Goal: Information Seeking & Learning: Check status

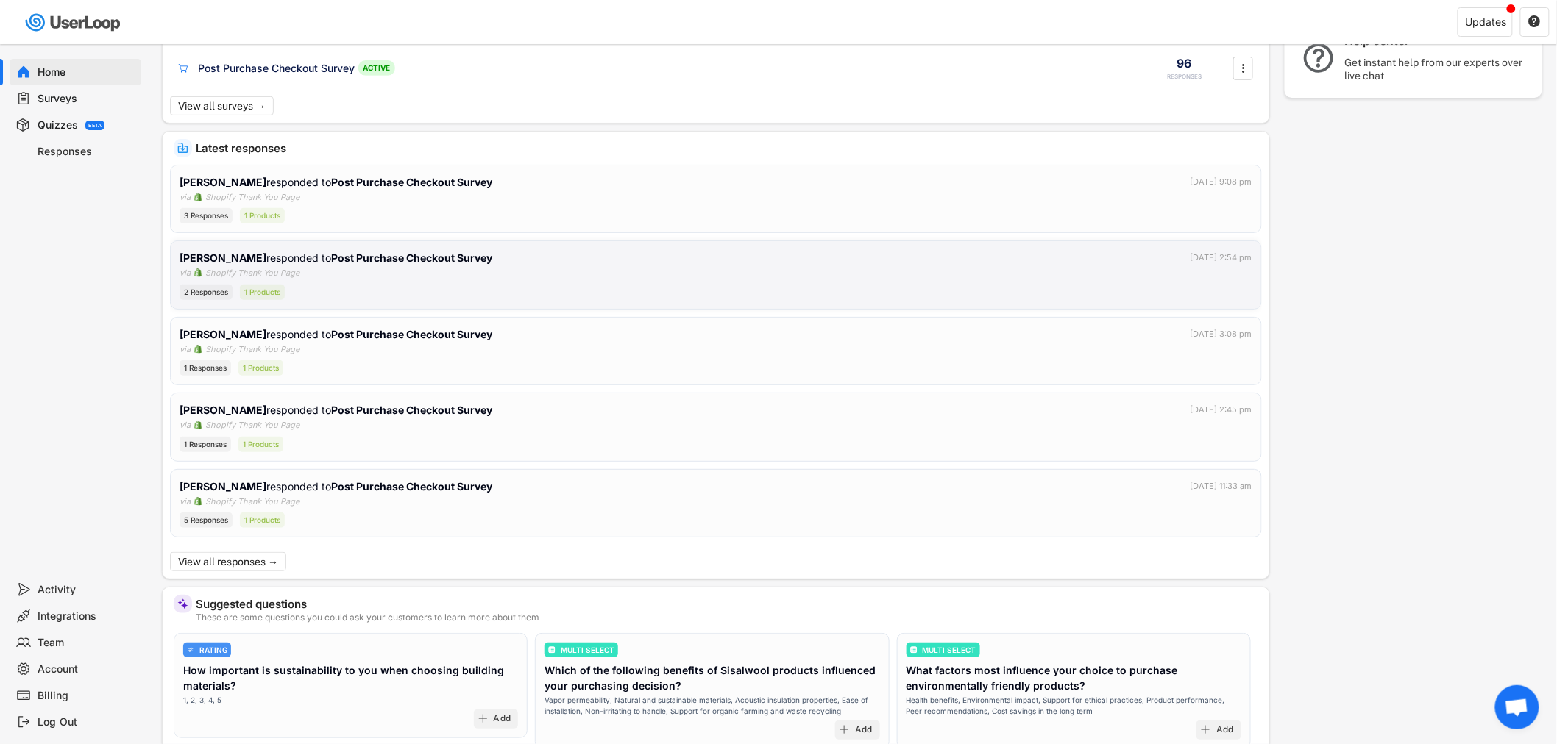
scroll to position [245, 0]
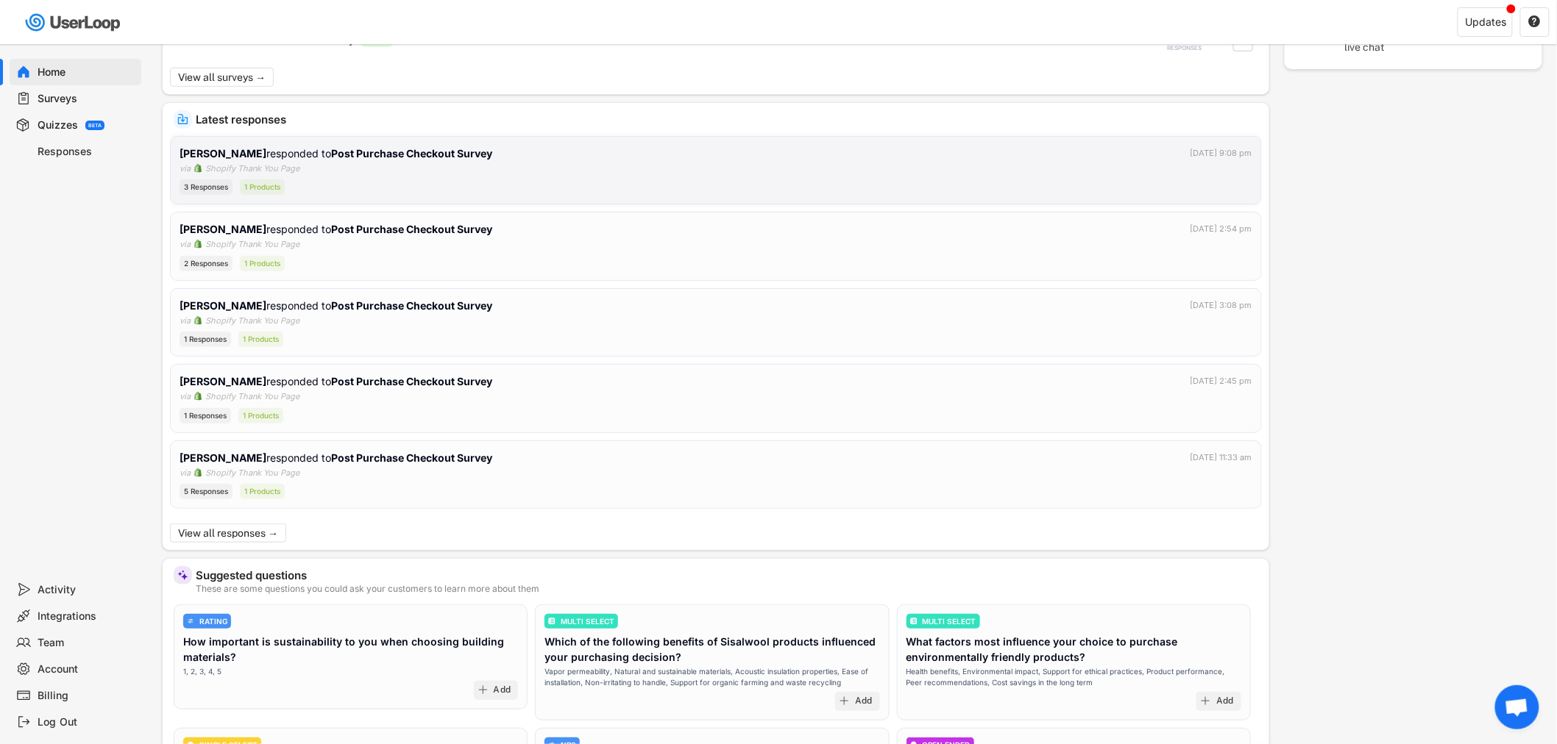
click at [355, 165] on div "[PERSON_NAME] responded to Post Purchase Checkout Survey [DATE] 9:08 pm via Sho…" at bounding box center [715, 171] width 1073 height 50
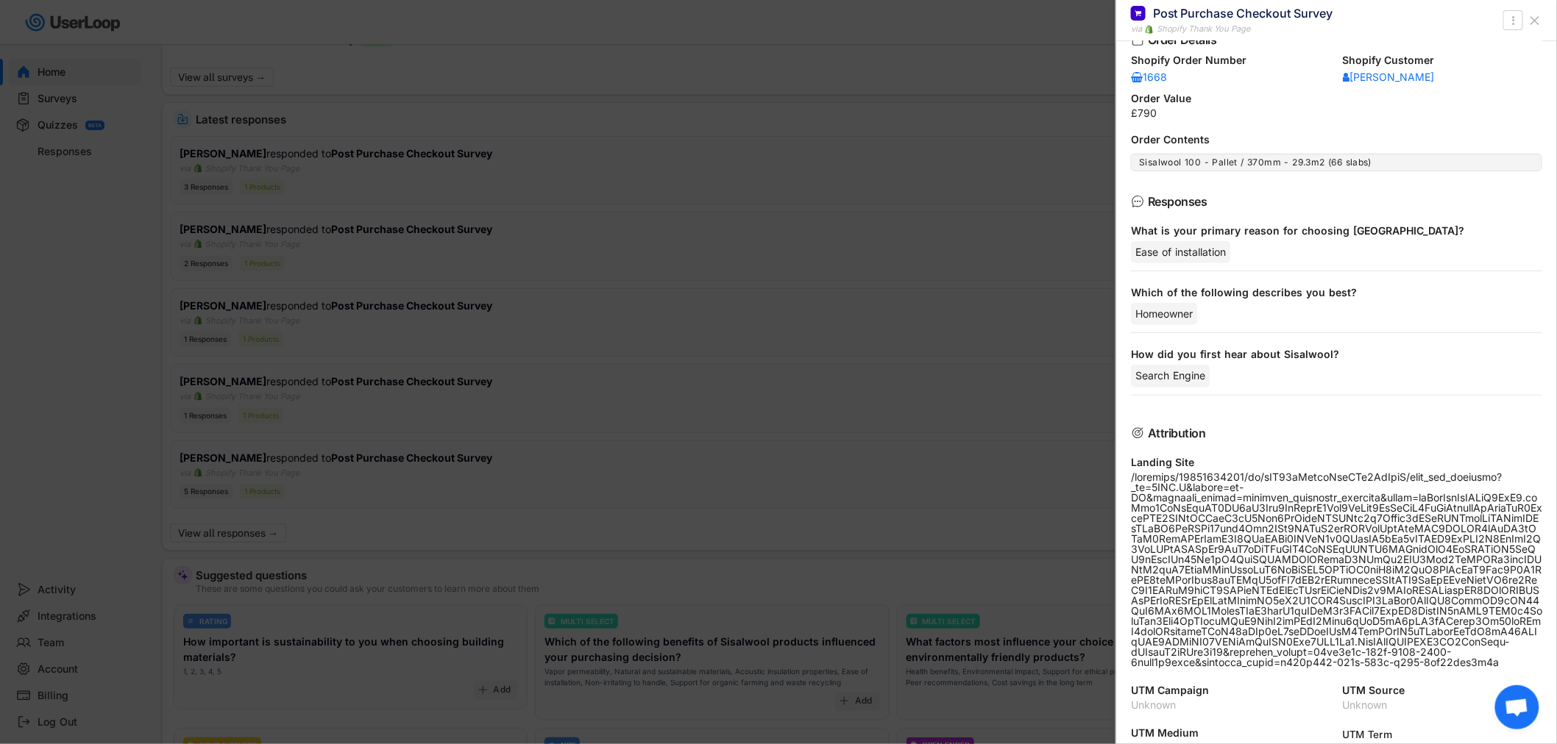
scroll to position [163, 0]
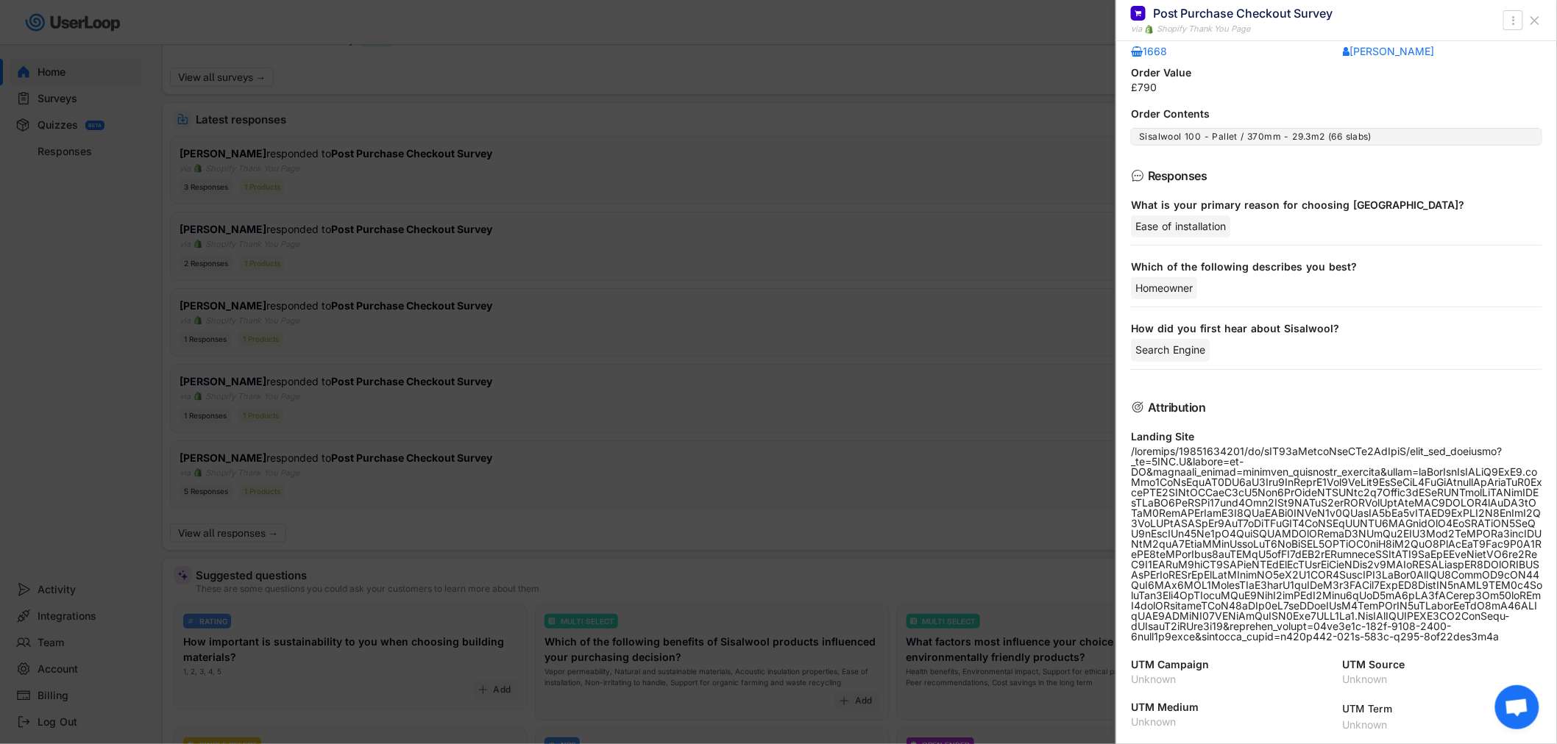
click at [452, 250] on div at bounding box center [778, 372] width 1557 height 744
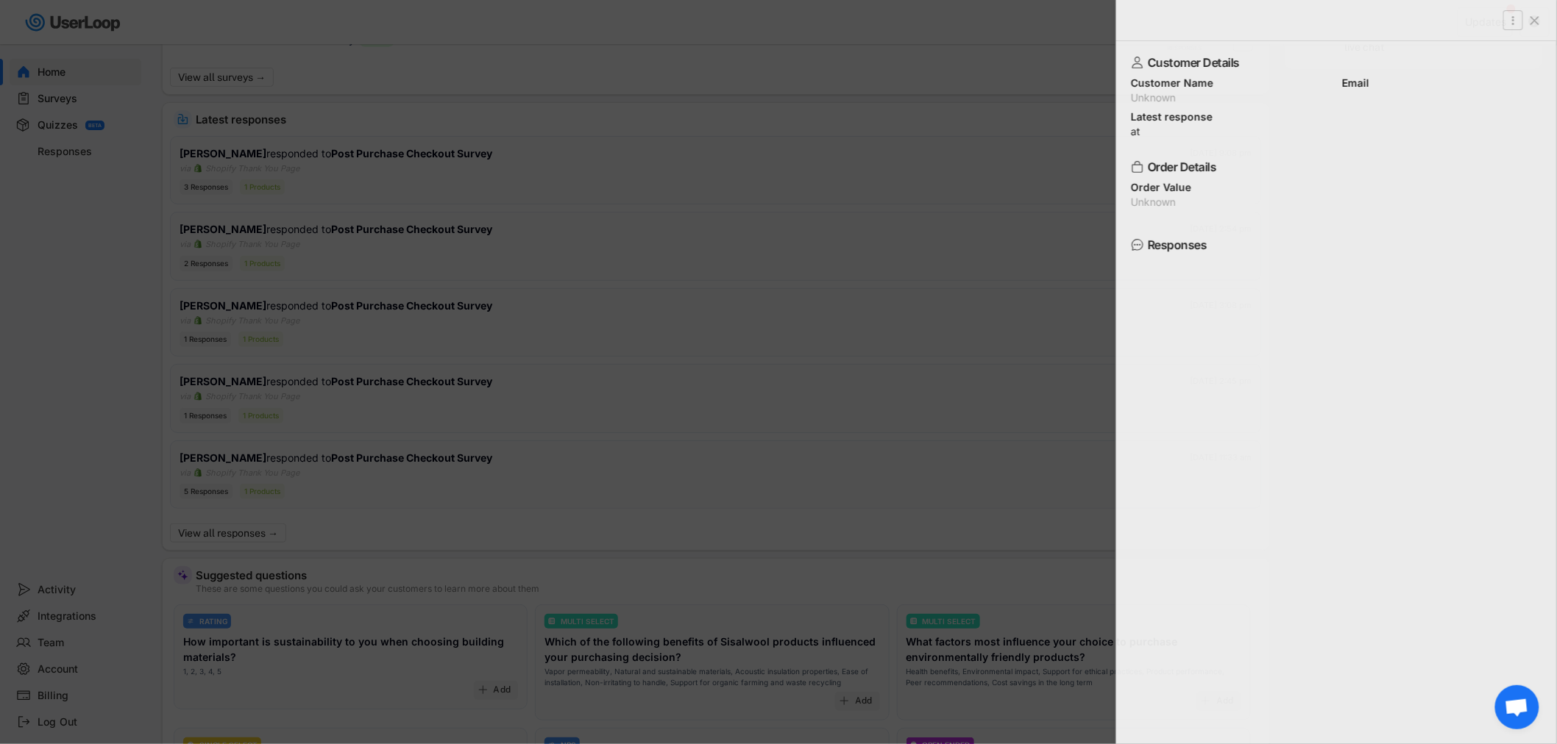
scroll to position [0, 0]
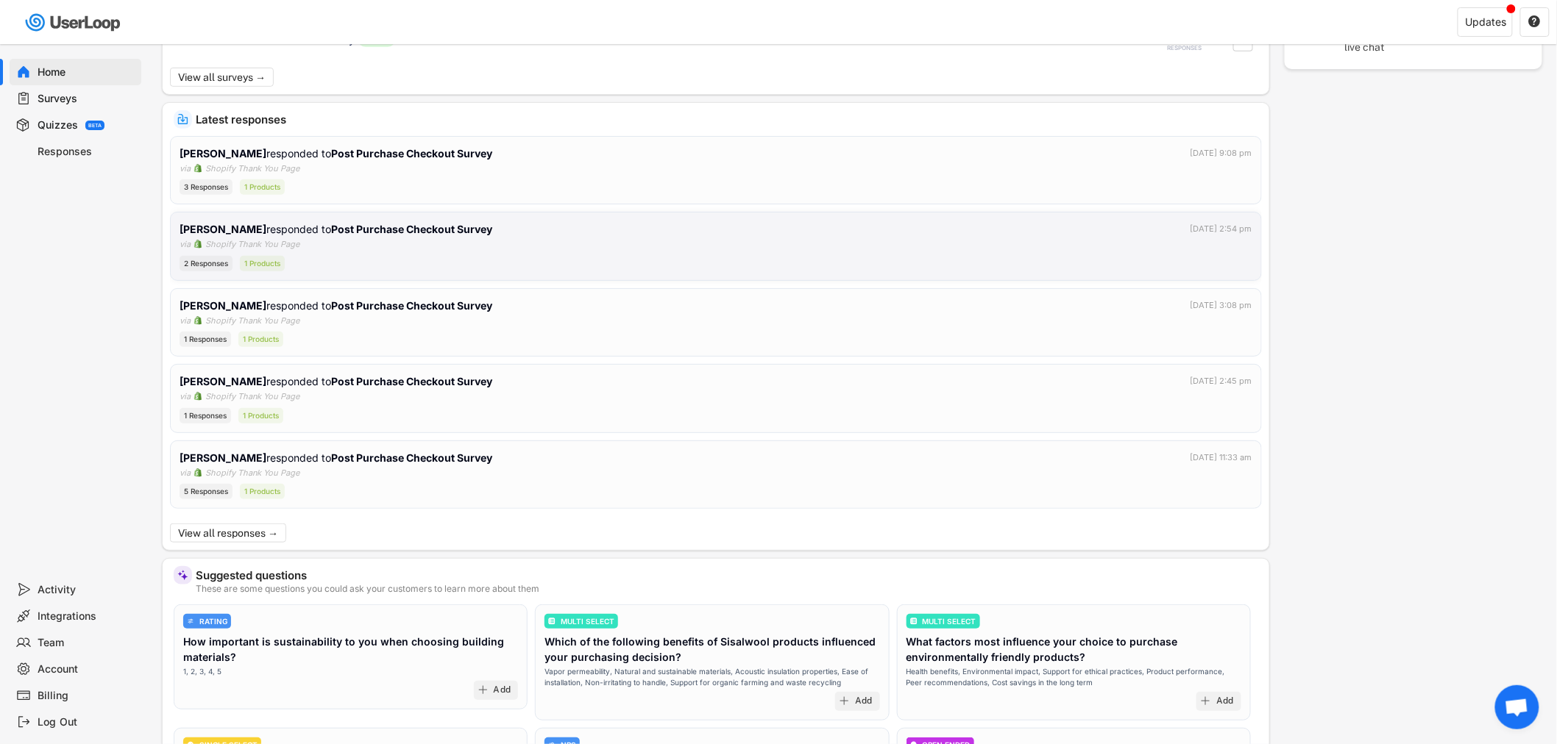
click at [458, 250] on div "[PERSON_NAME] responded to Post Purchase Checkout Survey [DATE] 2:54 pm via Sho…" at bounding box center [715, 246] width 1073 height 50
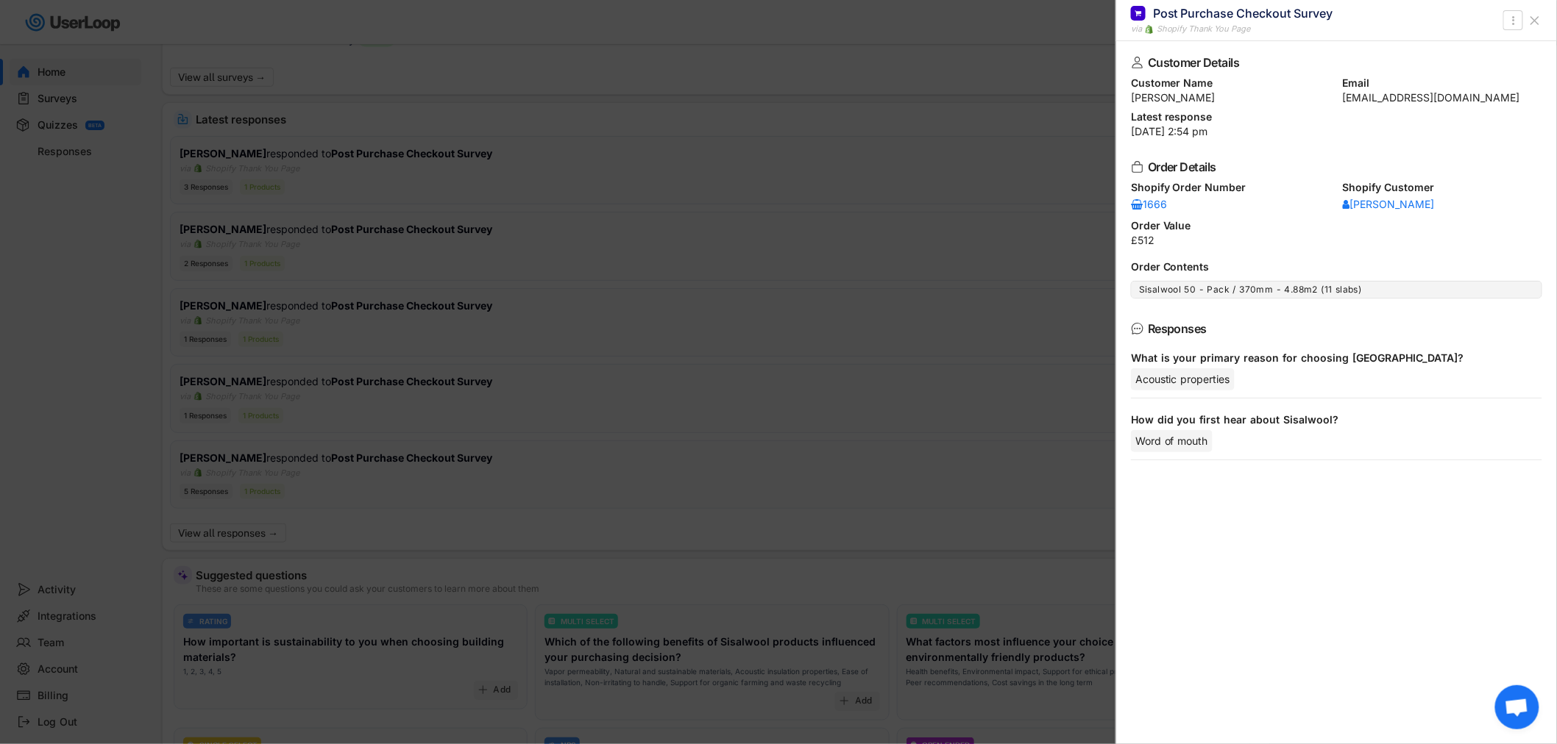
click at [418, 335] on div at bounding box center [778, 372] width 1557 height 744
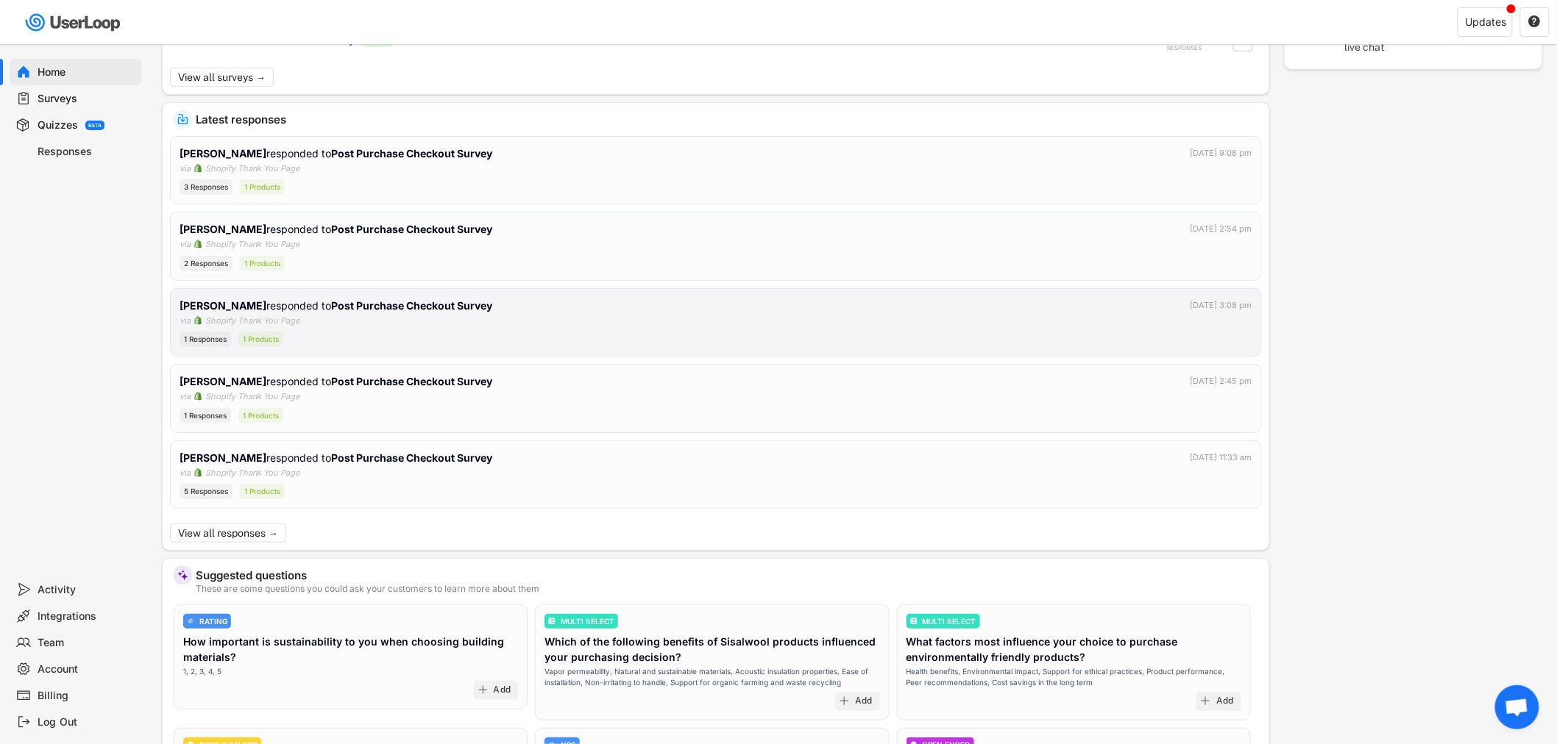
click at [417, 335] on div "1 Responses 1 Products" at bounding box center [715, 339] width 1073 height 15
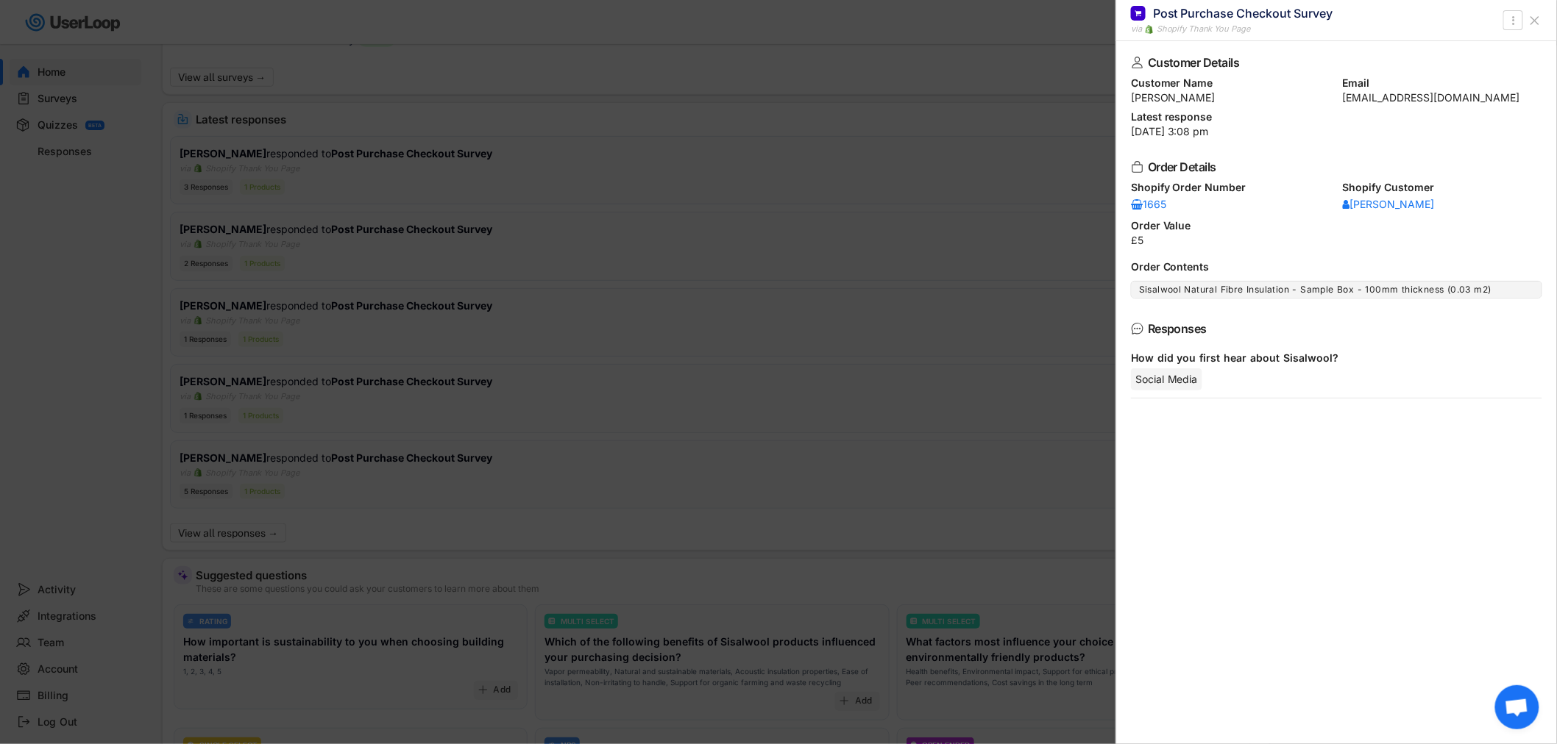
click at [552, 416] on div at bounding box center [778, 372] width 1557 height 744
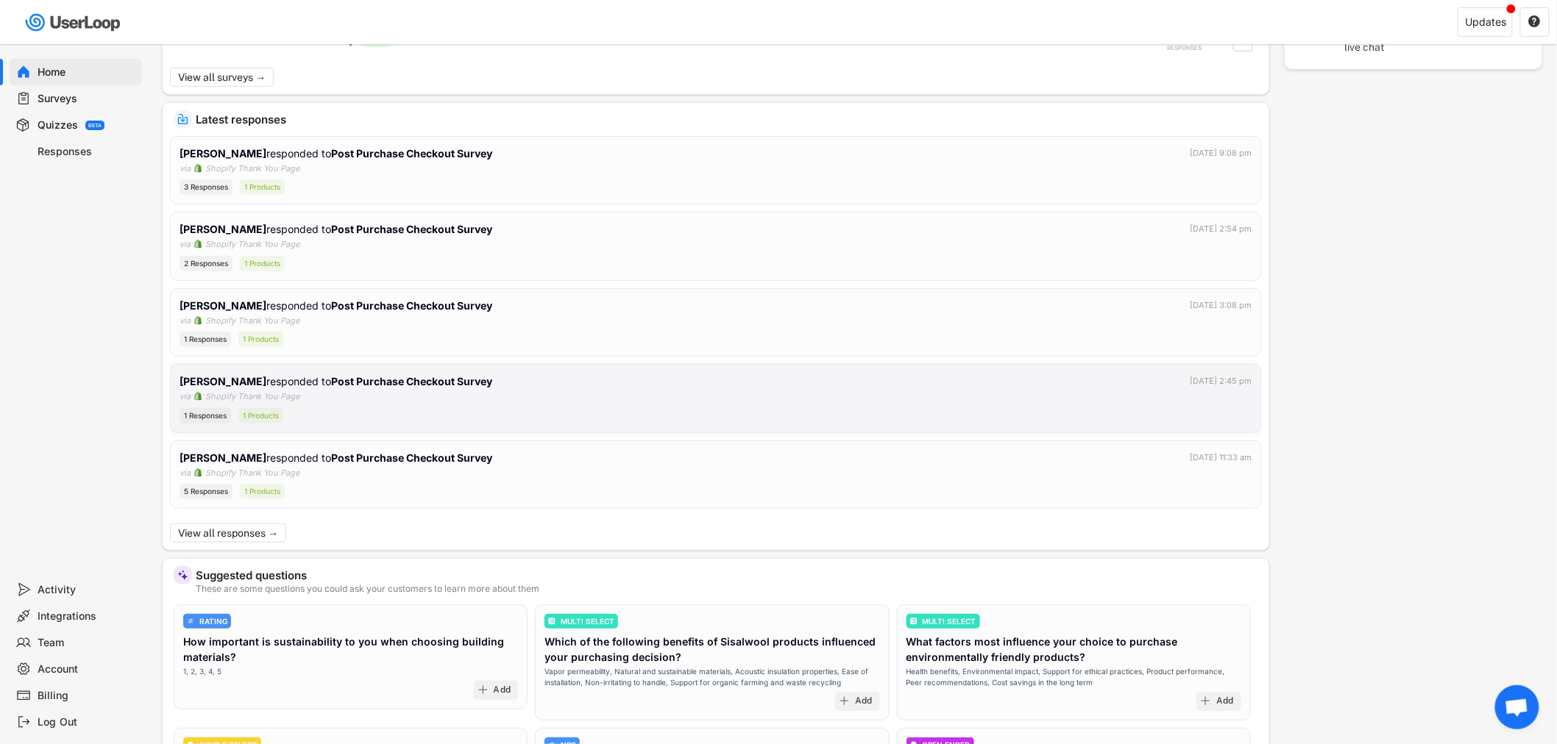
click at [515, 406] on div "[PERSON_NAME] responded to Post Purchase Checkout Survey [DATE] 2:45 pm via Sho…" at bounding box center [715, 399] width 1073 height 50
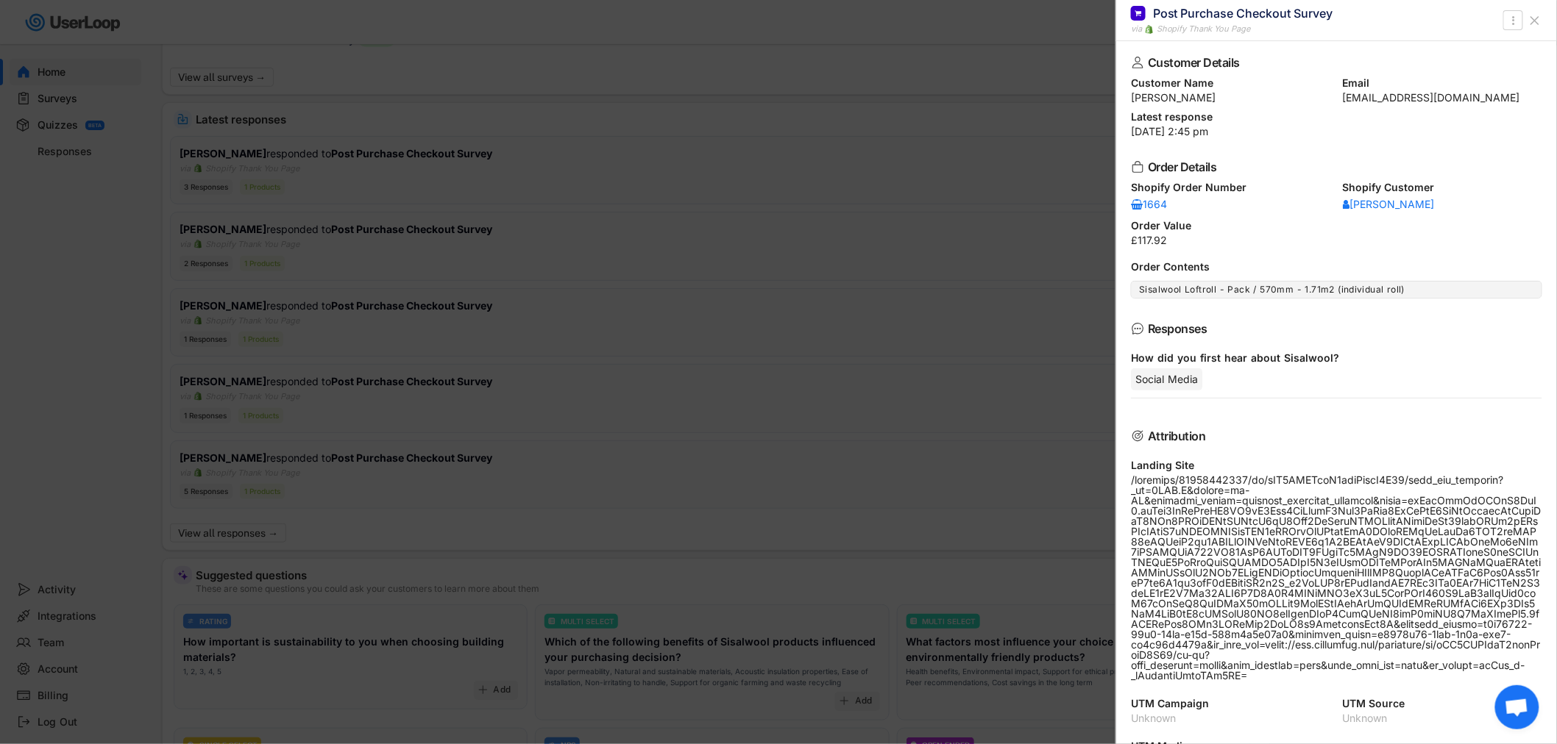
click at [483, 413] on div at bounding box center [778, 372] width 1557 height 744
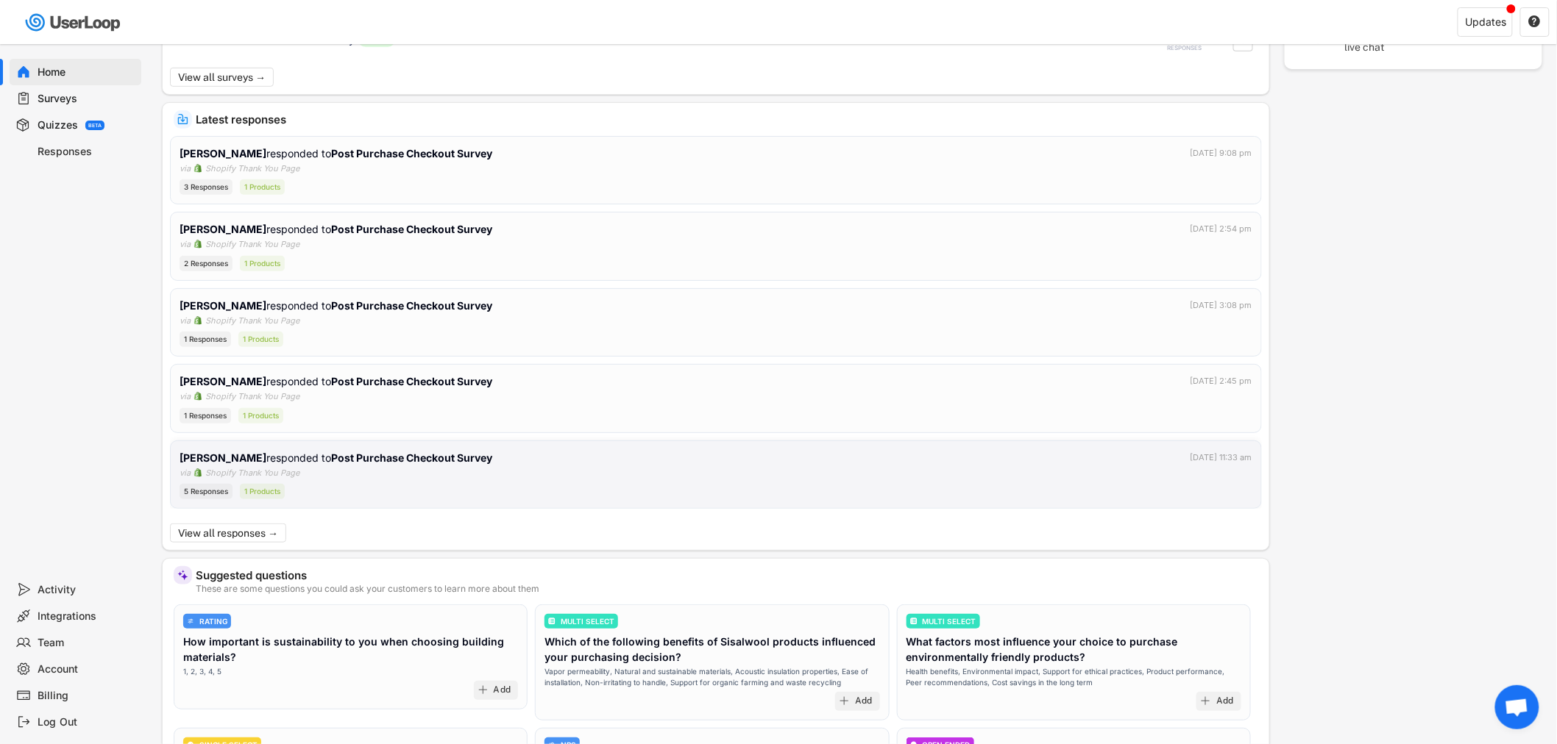
click at [525, 494] on div "5 Responses 1 Products" at bounding box center [715, 491] width 1073 height 15
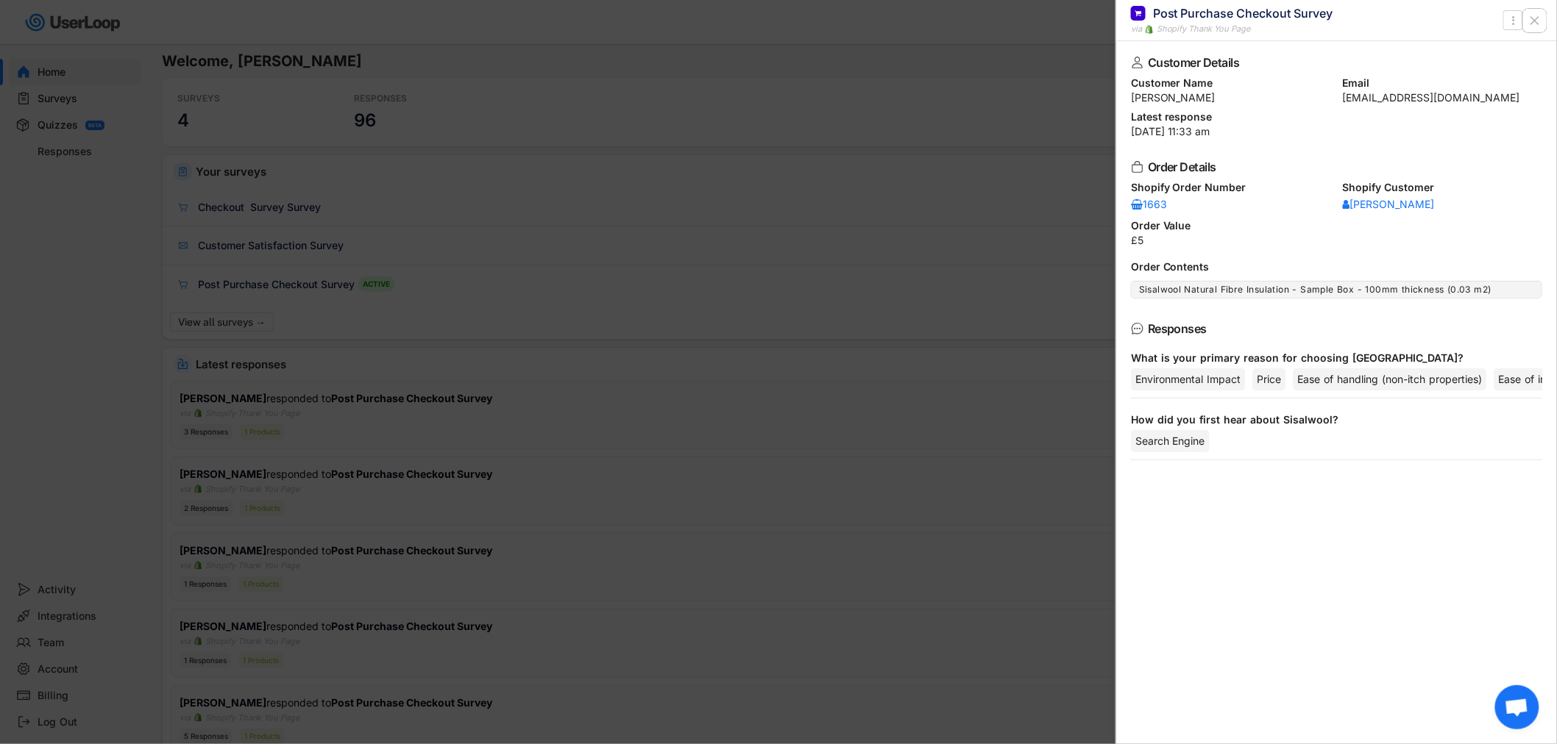
click at [1539, 23] on icon at bounding box center [1534, 20] width 15 height 15
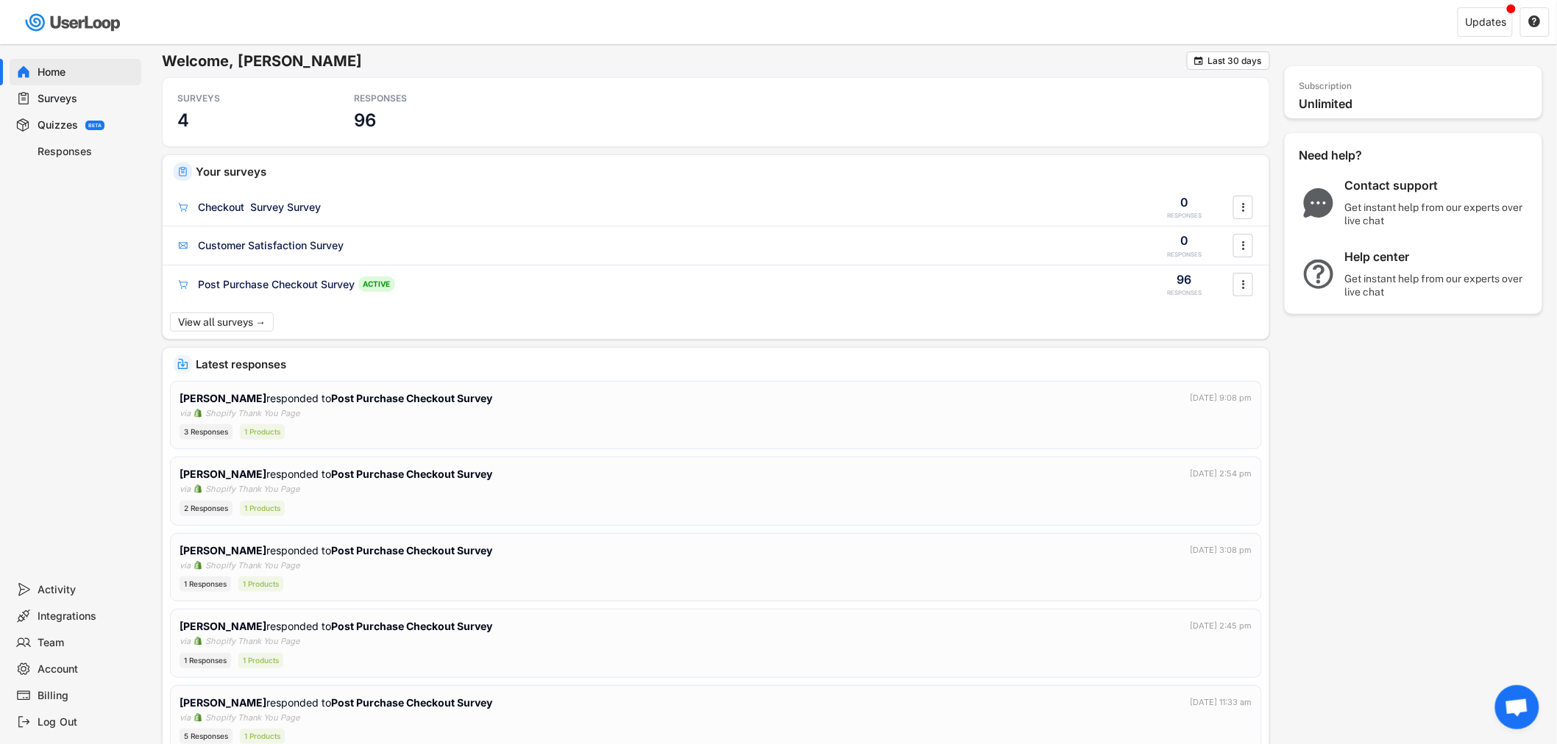
click at [748, 50] on div "Welcome, [PERSON_NAME]  Last 30 days SURVEYS 4 RESPONSES 96 Your surveys Check…" at bounding box center [852, 603] width 1410 height 1119
